Goal: Task Accomplishment & Management: Manage account settings

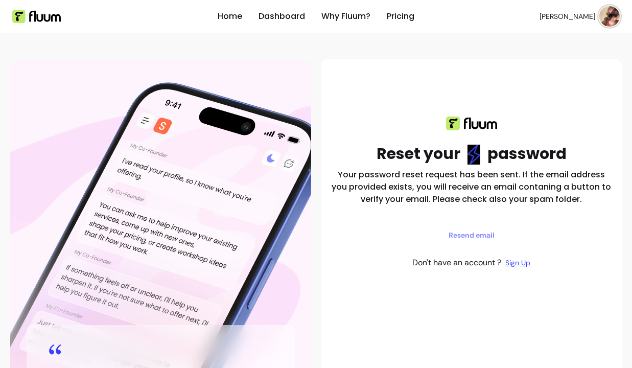
click at [604, 14] on img at bounding box center [609, 16] width 20 height 20
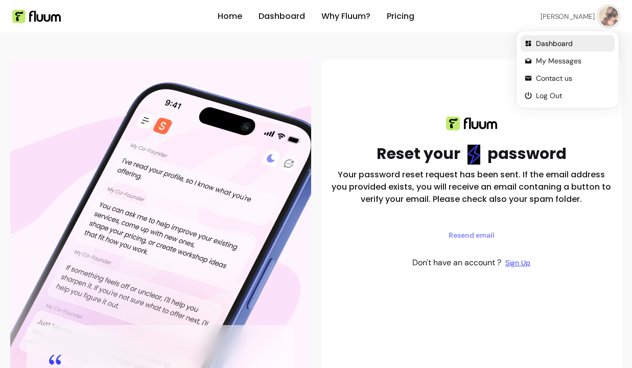
click at [564, 41] on span "Dashboard" at bounding box center [573, 43] width 75 height 10
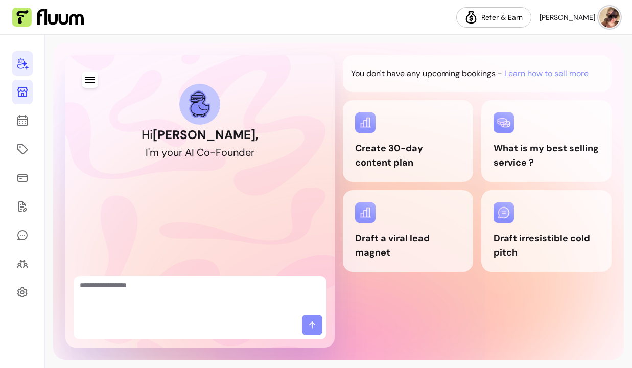
click at [17, 89] on icon at bounding box center [22, 92] width 12 height 12
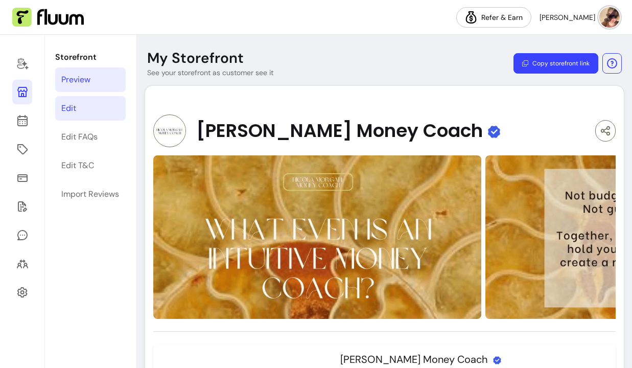
click at [78, 107] on link "Edit" at bounding box center [90, 108] width 70 height 25
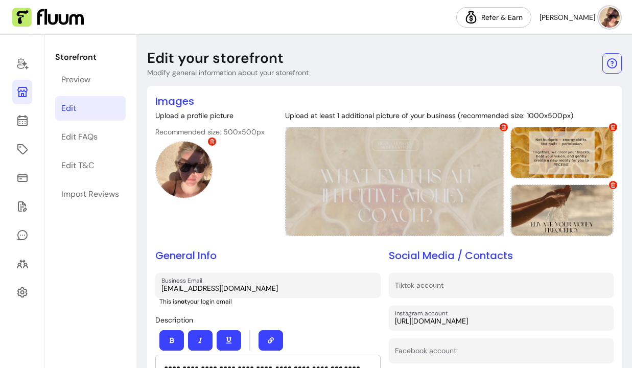
click at [501, 125] on icon at bounding box center [503, 127] width 5 height 5
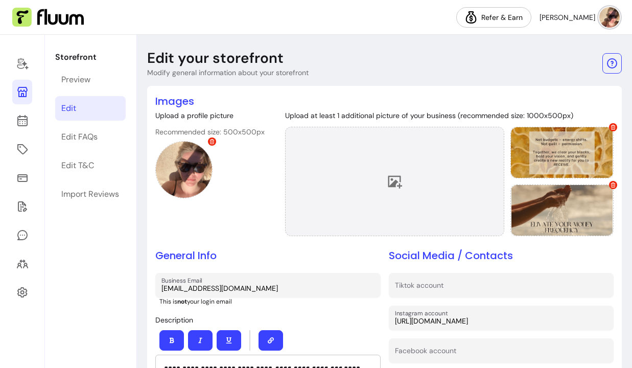
click at [388, 178] on icon at bounding box center [395, 182] width 14 height 13
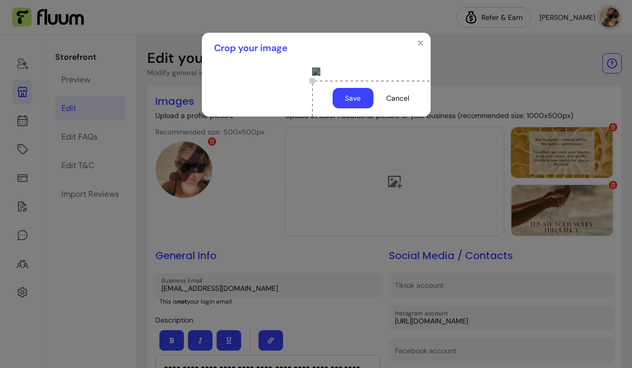
click at [354, 182] on div "Use the arrow keys to move the crop selection area" at bounding box center [414, 132] width 204 height 102
click at [351, 108] on button "Save" at bounding box center [352, 98] width 41 height 20
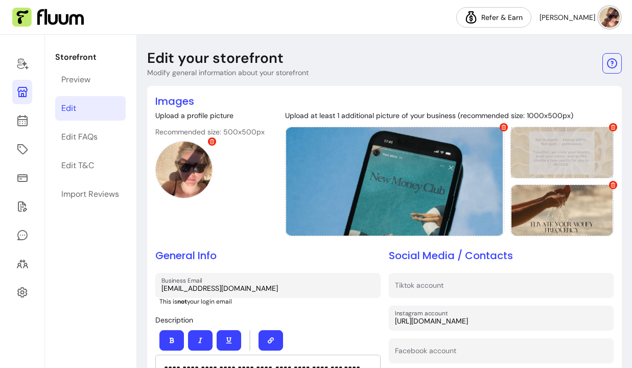
click at [558, 151] on div at bounding box center [561, 153] width 103 height 52
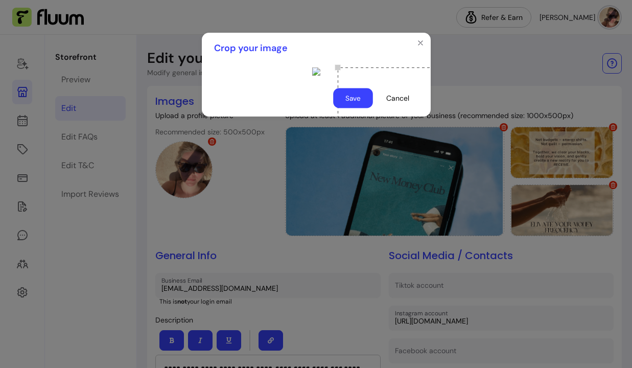
click at [350, 108] on button "Save" at bounding box center [353, 98] width 40 height 20
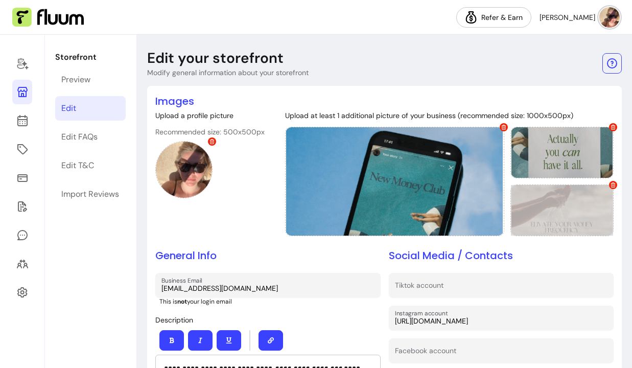
click at [614, 182] on span at bounding box center [613, 185] width 8 height 8
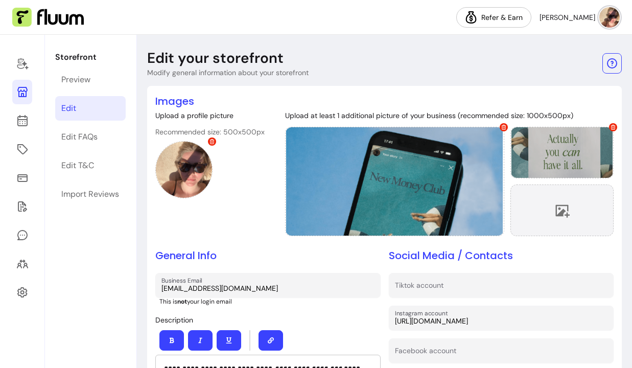
click at [570, 220] on div at bounding box center [561, 210] width 103 height 52
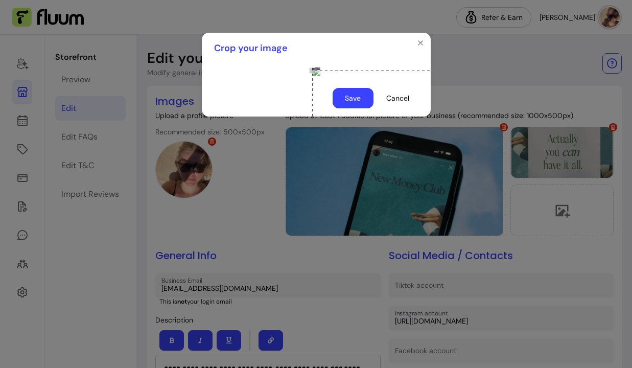
click at [312, 135] on div "Use the arrow keys to move the crop selection area" at bounding box center [414, 121] width 204 height 102
click at [345, 108] on button "Save" at bounding box center [352, 98] width 41 height 20
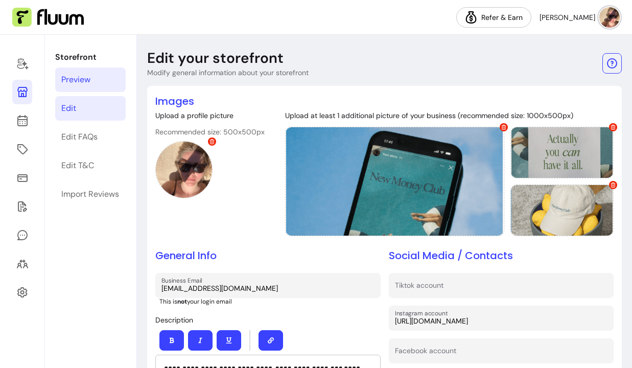
click at [98, 76] on link "Preview" at bounding box center [90, 79] width 70 height 25
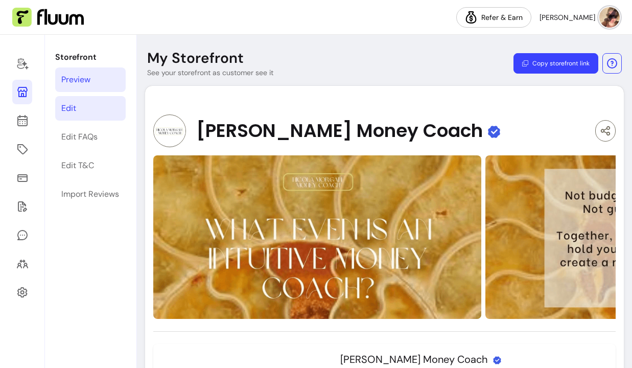
click at [80, 110] on link "Edit" at bounding box center [90, 108] width 70 height 25
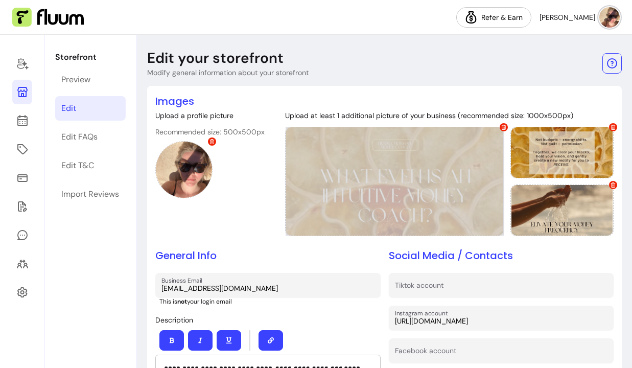
click at [501, 129] on icon at bounding box center [503, 127] width 5 height 5
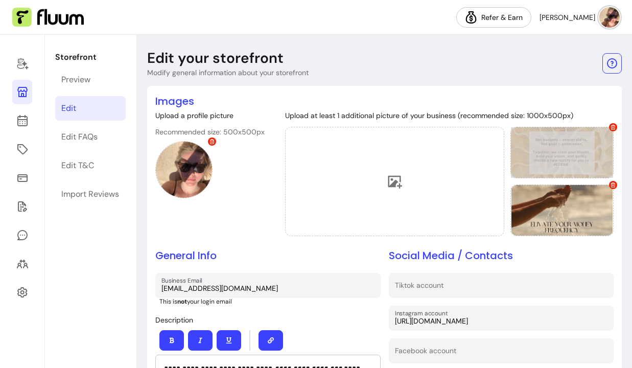
click at [613, 127] on icon at bounding box center [613, 127] width 5 height 5
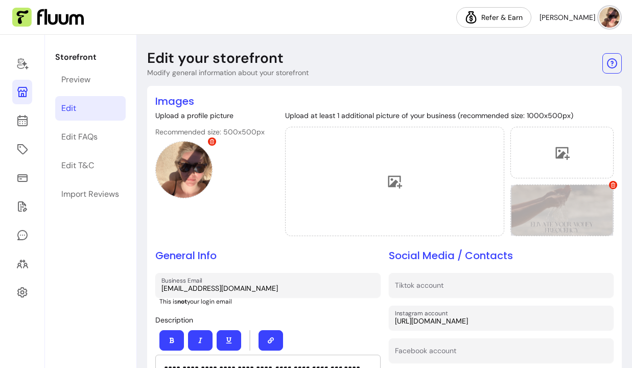
click at [612, 184] on icon at bounding box center [612, 184] width 5 height 5
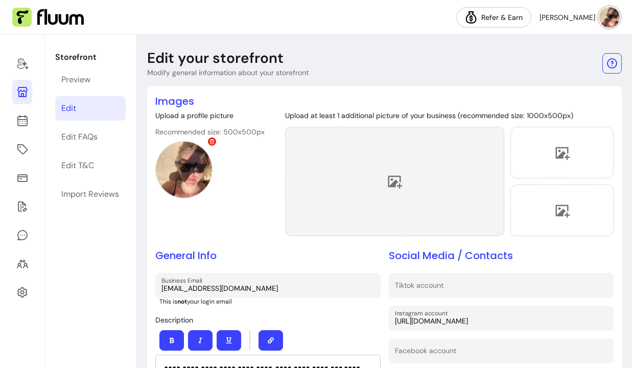
click at [404, 179] on div at bounding box center [394, 181] width 219 height 109
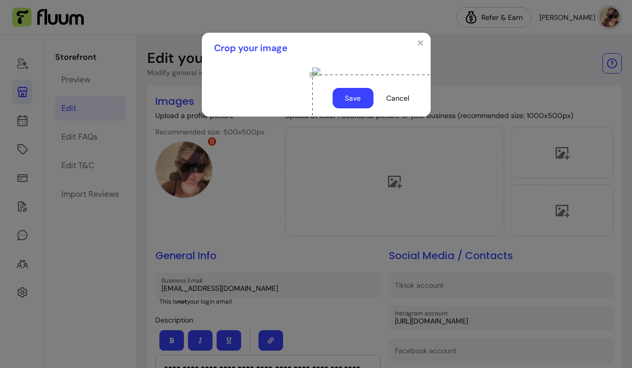
click at [362, 108] on button "Save" at bounding box center [352, 98] width 41 height 20
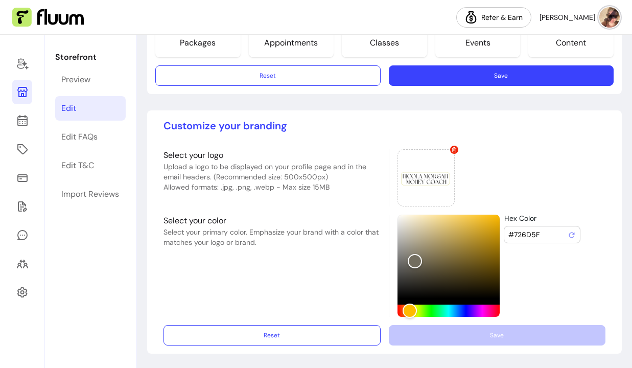
scroll to position [754, 0]
click at [525, 76] on button "Save" at bounding box center [501, 76] width 218 height 20
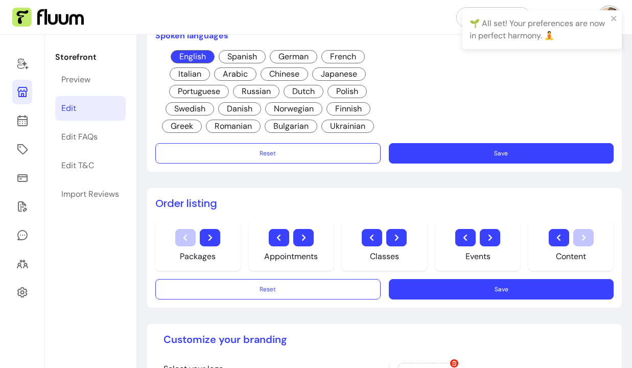
scroll to position [540, 0]
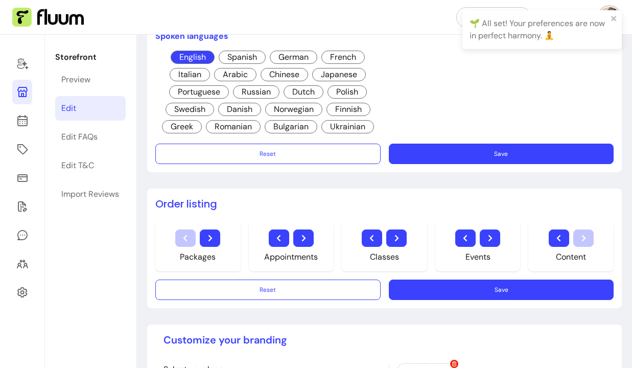
click at [473, 148] on button "Save" at bounding box center [501, 154] width 225 height 20
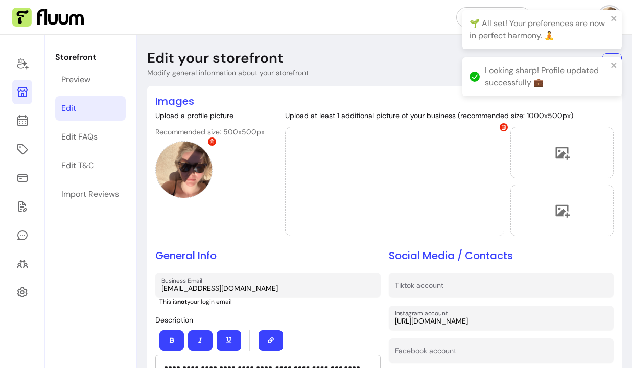
scroll to position [0, 0]
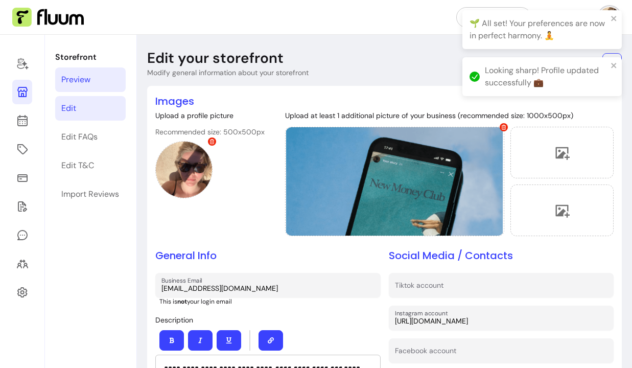
click at [106, 84] on link "Preview" at bounding box center [90, 79] width 70 height 25
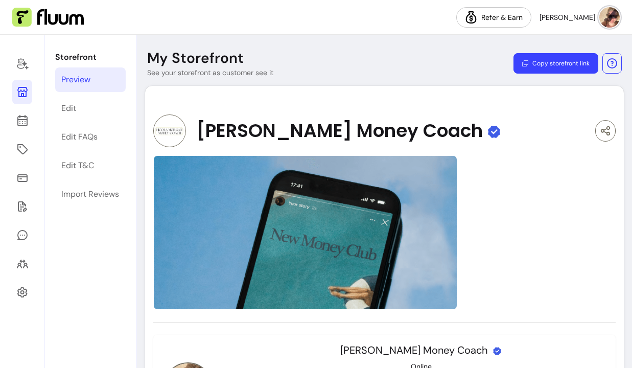
scroll to position [113, 0]
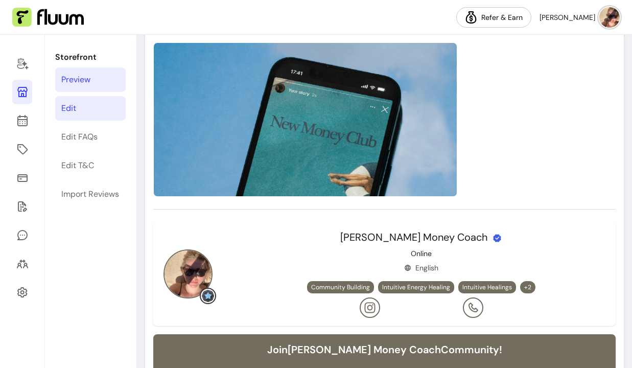
click at [76, 100] on link "Edit" at bounding box center [90, 108] width 70 height 25
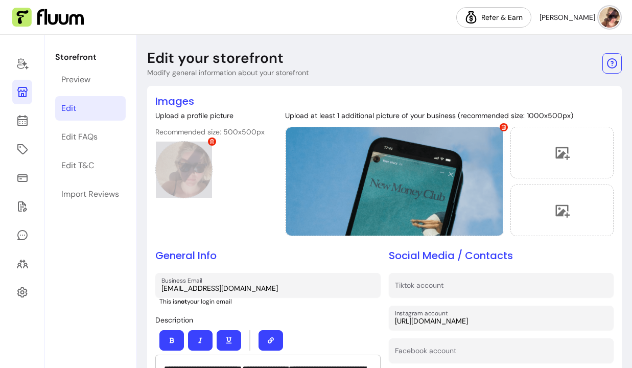
click at [213, 141] on icon at bounding box center [212, 141] width 5 height 5
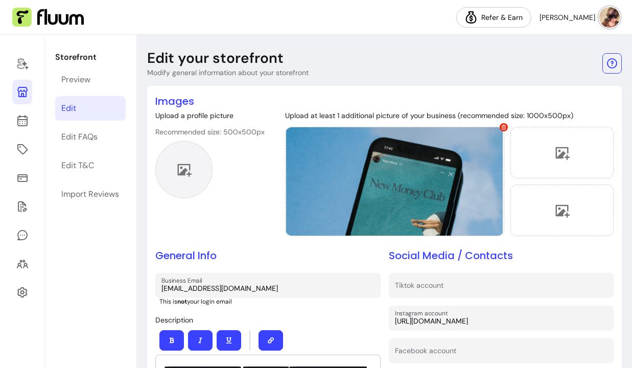
click at [190, 169] on icon at bounding box center [185, 170] width 14 height 13
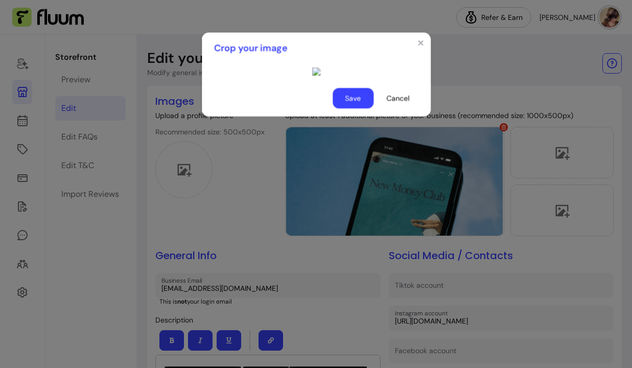
scroll to position [33, 0]
click at [393, 257] on div "Use the arrow keys to move the crop selection area" at bounding box center [414, 294] width 204 height 204
click at [312, 76] on div at bounding box center [316, 71] width 8 height 8
click at [362, 116] on footer "Save Cancel" at bounding box center [316, 98] width 229 height 37
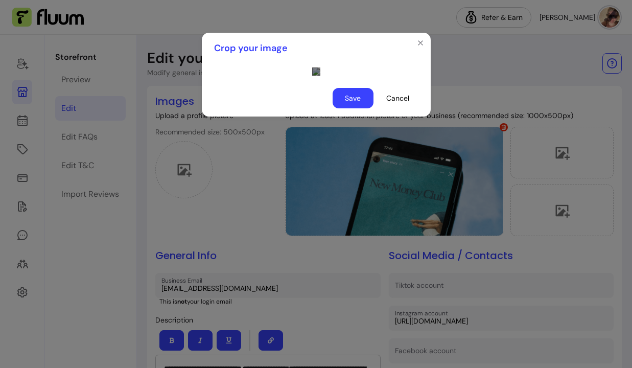
click at [358, 108] on button "Save" at bounding box center [352, 98] width 41 height 20
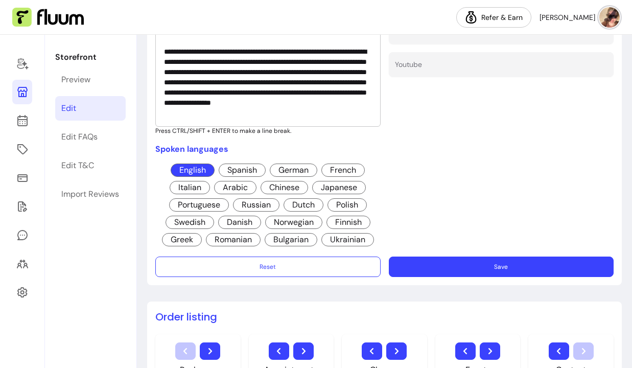
scroll to position [424, 0]
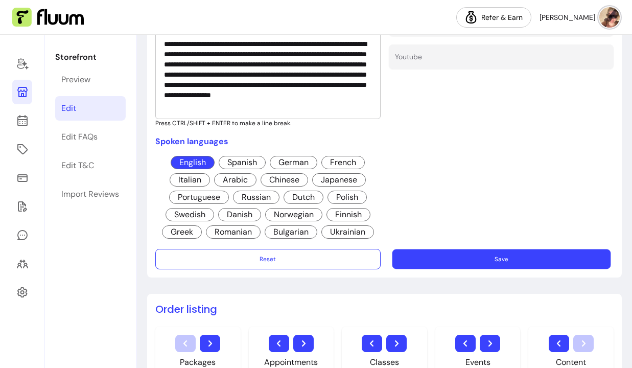
click at [424, 267] on button "Save" at bounding box center [501, 259] width 218 height 20
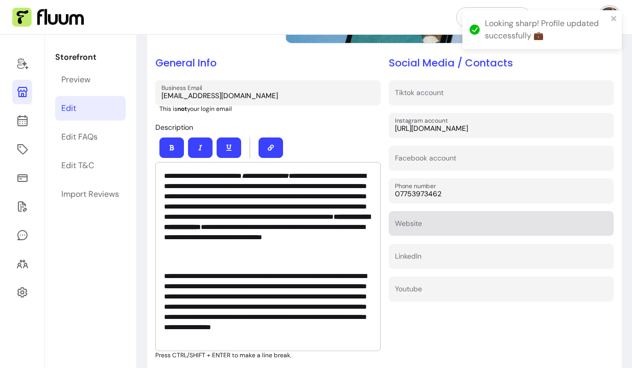
scroll to position [155, 0]
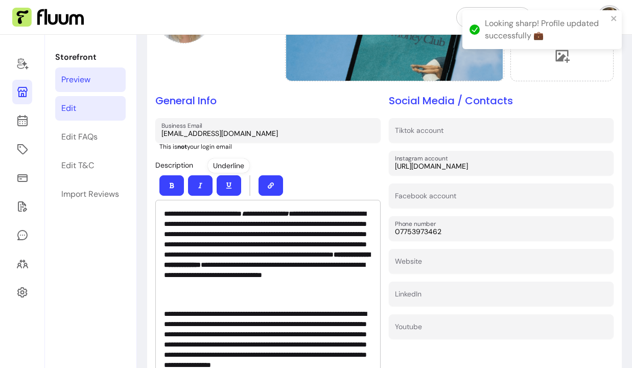
click at [97, 78] on link "Preview" at bounding box center [90, 79] width 70 height 25
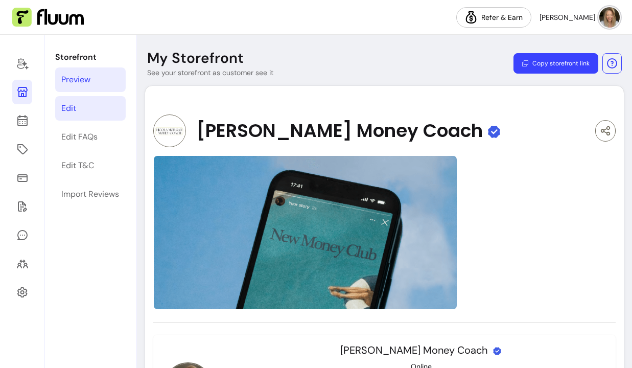
click at [103, 106] on link "Edit" at bounding box center [90, 108] width 70 height 25
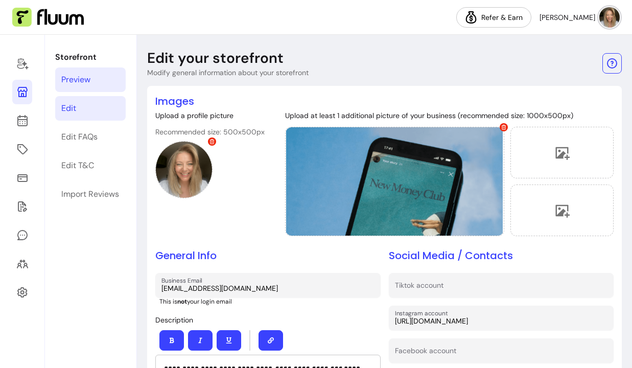
click at [102, 85] on link "Preview" at bounding box center [90, 79] width 70 height 25
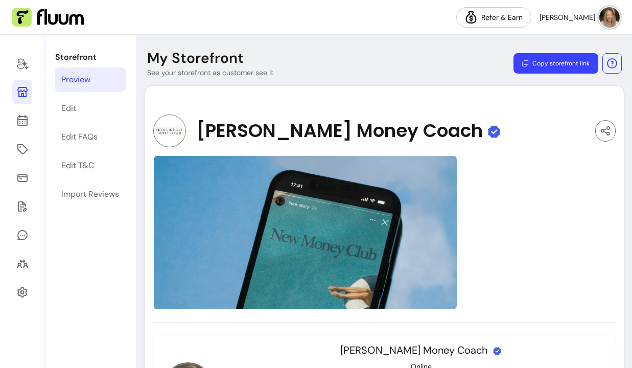
click at [602, 15] on img at bounding box center [609, 17] width 20 height 20
click at [490, 187] on div at bounding box center [384, 232] width 462 height 154
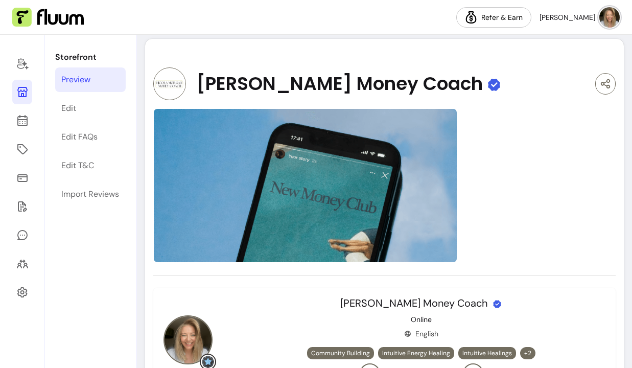
click at [488, 82] on icon at bounding box center [494, 85] width 12 height 12
click at [85, 95] on div "Storefront Preview Edit Edit FAQs Edit T&C Import Reviews" at bounding box center [90, 201] width 91 height 333
click at [82, 105] on link "Edit" at bounding box center [90, 108] width 70 height 25
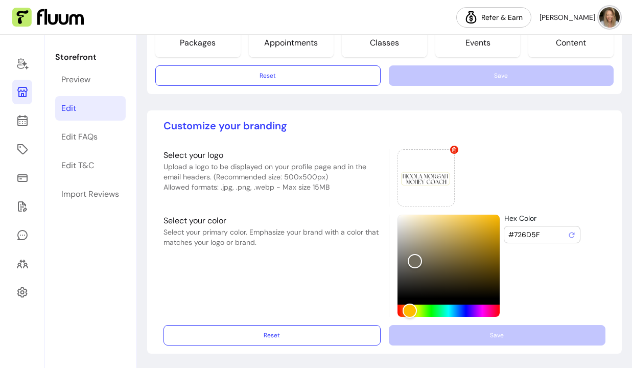
scroll to position [754, 0]
click at [612, 14] on img at bounding box center [609, 17] width 20 height 20
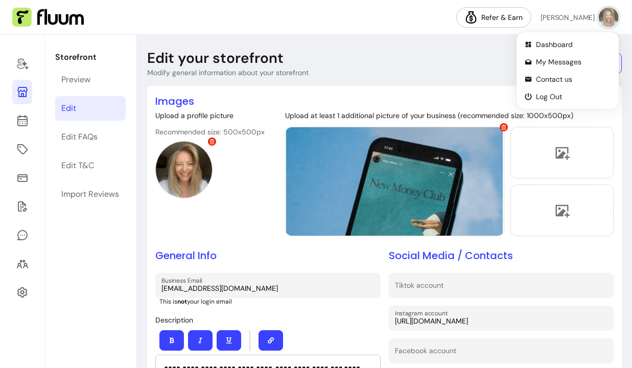
scroll to position [0, 0]
click at [564, 43] on span "Dashboard" at bounding box center [573, 44] width 75 height 10
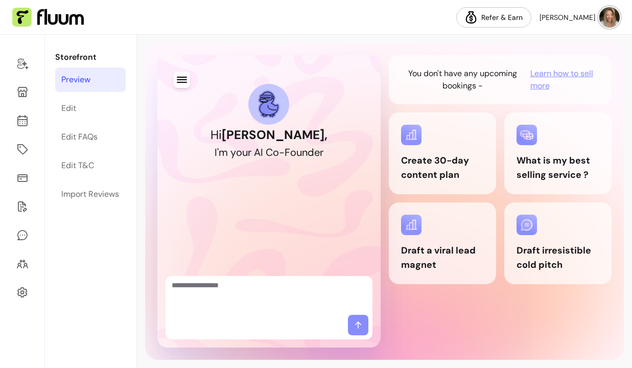
click at [88, 85] on div "Preview" at bounding box center [75, 80] width 29 height 12
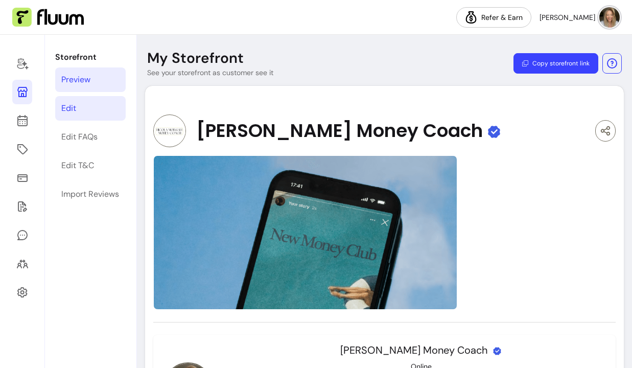
click at [93, 100] on link "Edit" at bounding box center [90, 108] width 70 height 25
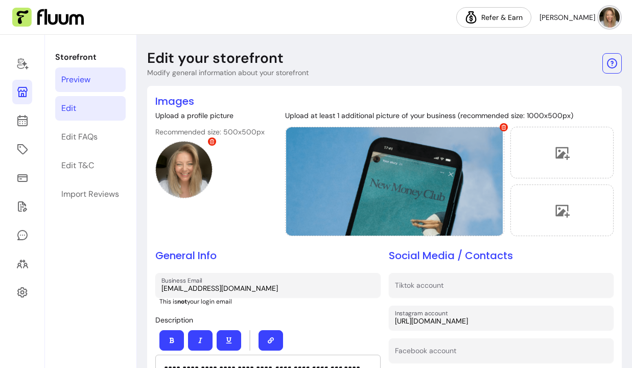
click at [85, 81] on div "Preview" at bounding box center [75, 80] width 29 height 12
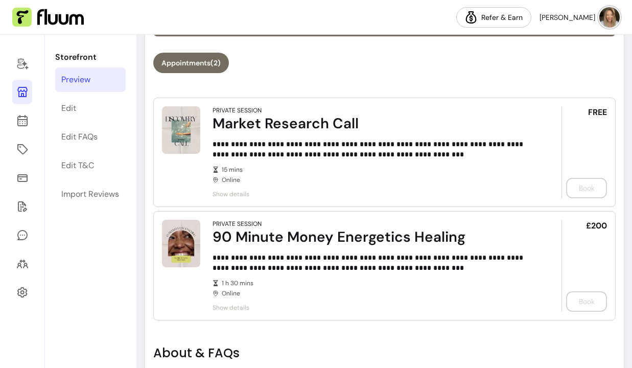
scroll to position [513, 0]
